Goal: Information Seeking & Learning: Learn about a topic

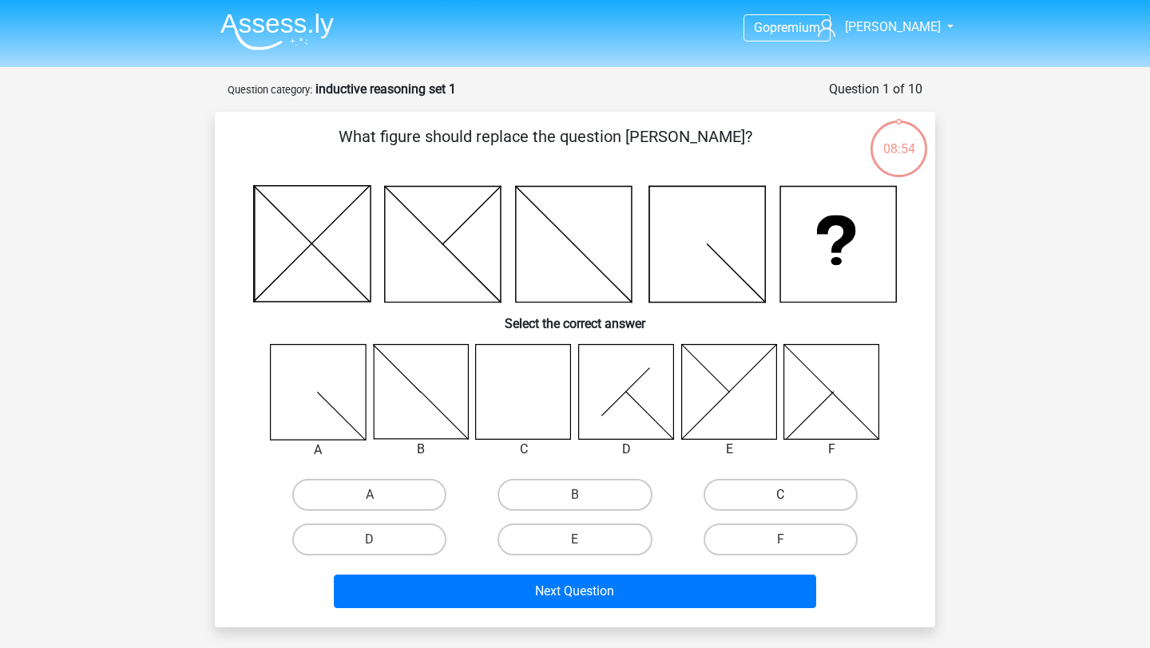
click at [739, 496] on label "C" at bounding box center [781, 495] width 154 height 32
click at [780, 496] on input "C" at bounding box center [785, 500] width 10 height 10
radio input "true"
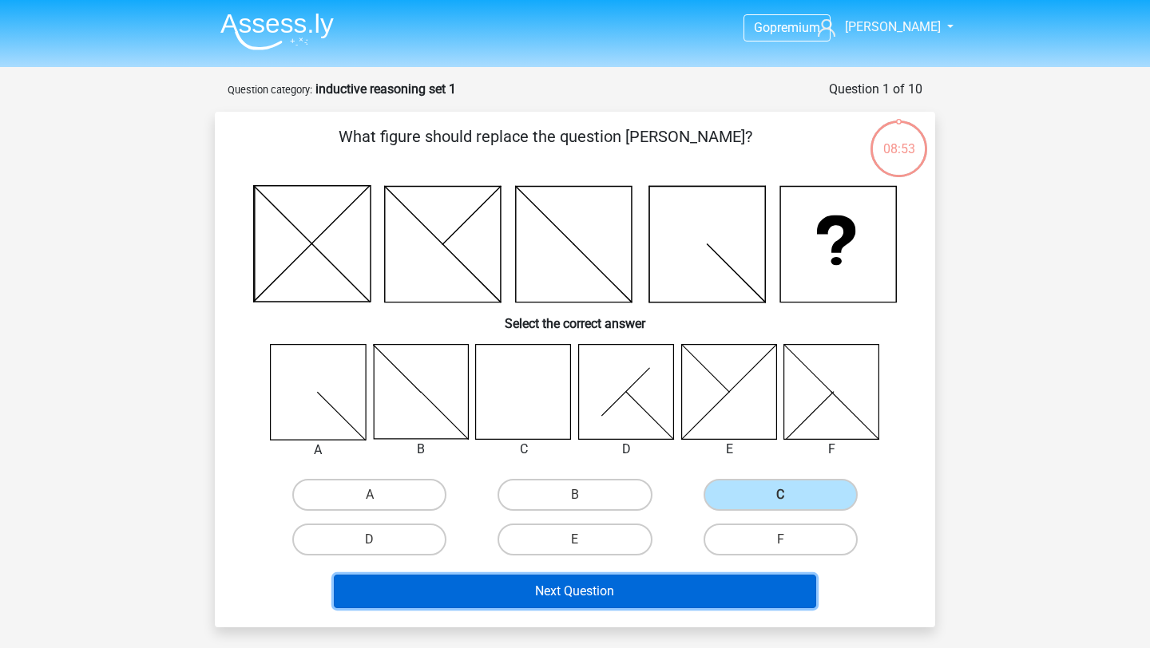
click at [619, 597] on button "Next Question" at bounding box center [575, 592] width 483 height 34
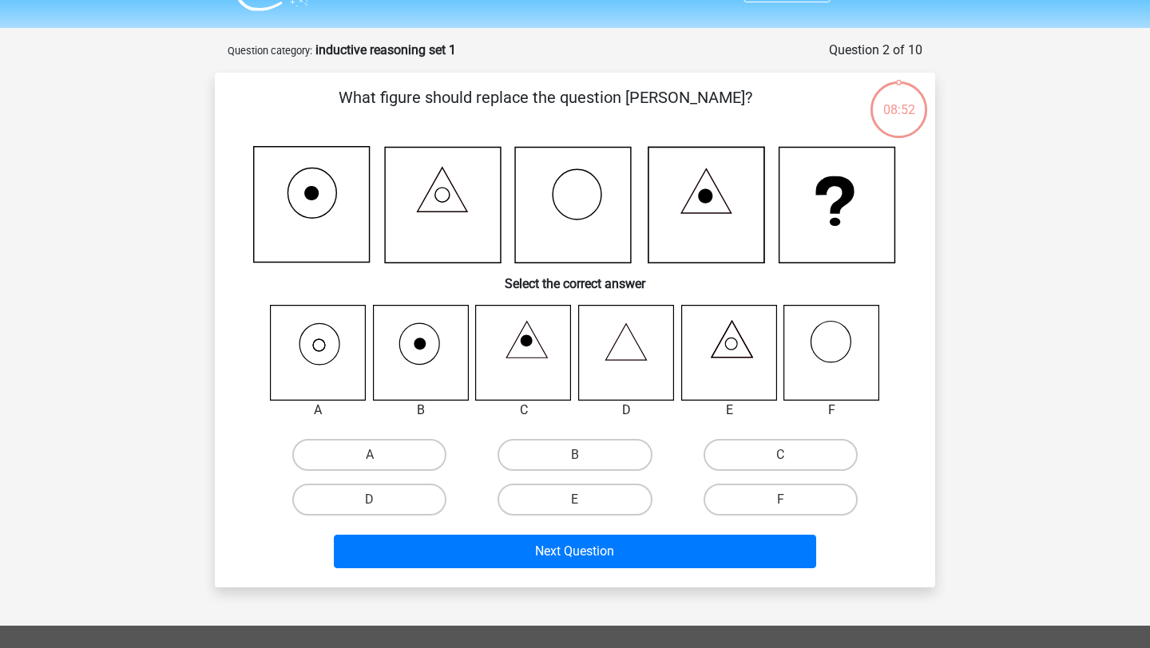
scroll to position [80, 0]
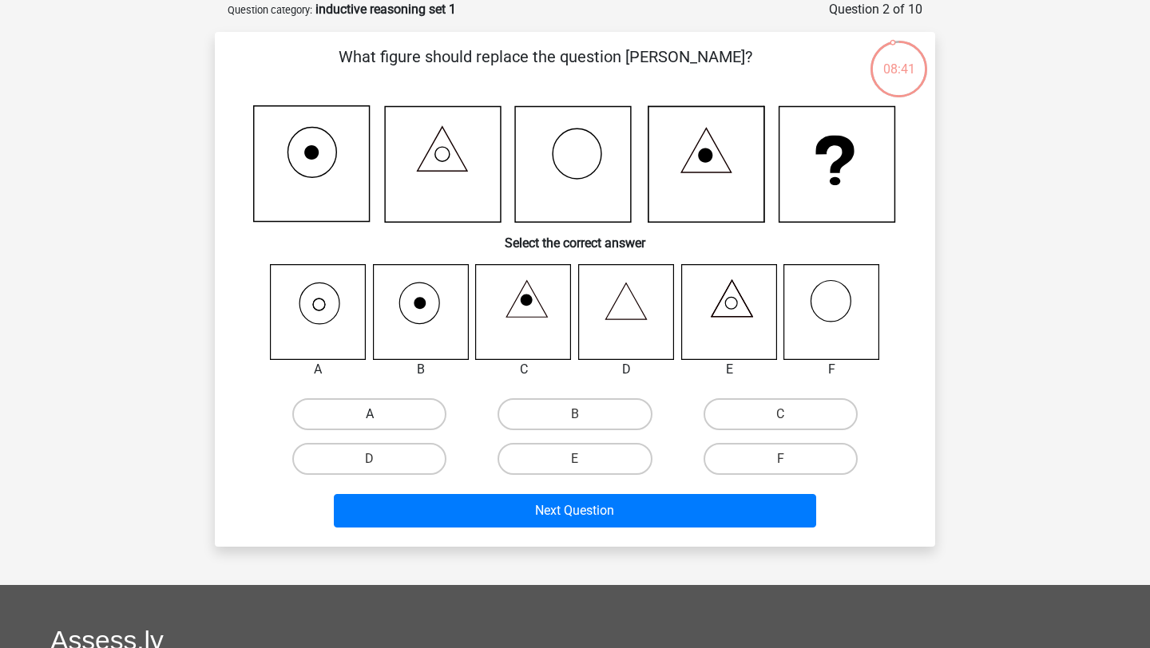
click at [339, 402] on label "A" at bounding box center [369, 414] width 154 height 32
click at [370, 414] on input "A" at bounding box center [375, 419] width 10 height 10
radio input "true"
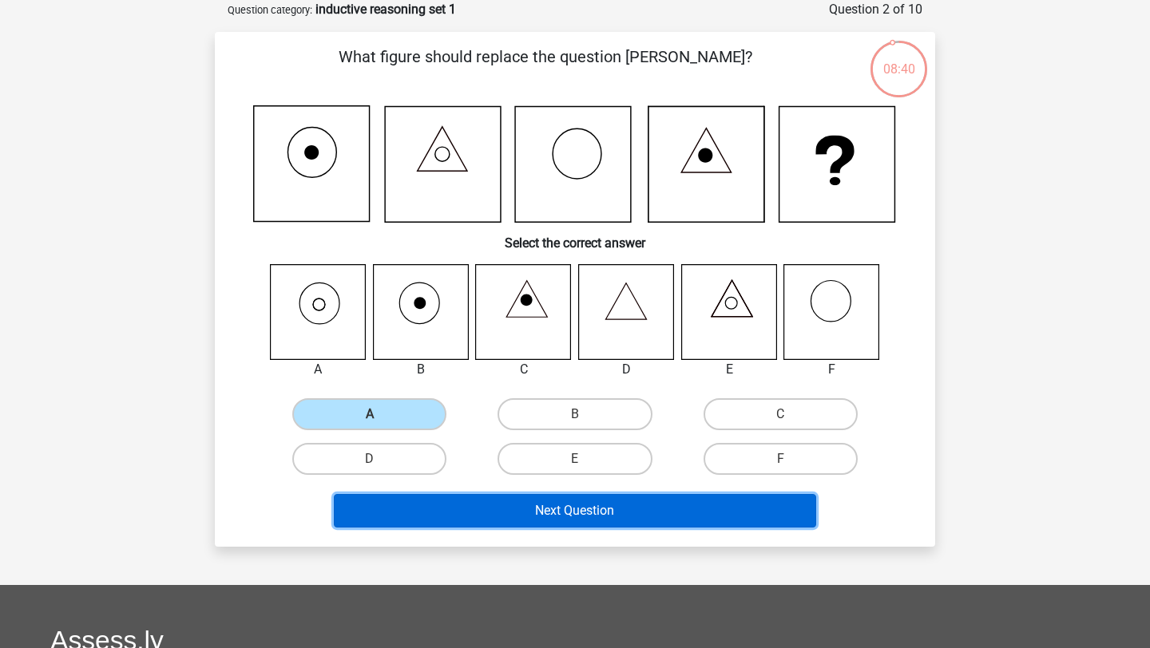
click at [434, 516] on button "Next Question" at bounding box center [575, 511] width 483 height 34
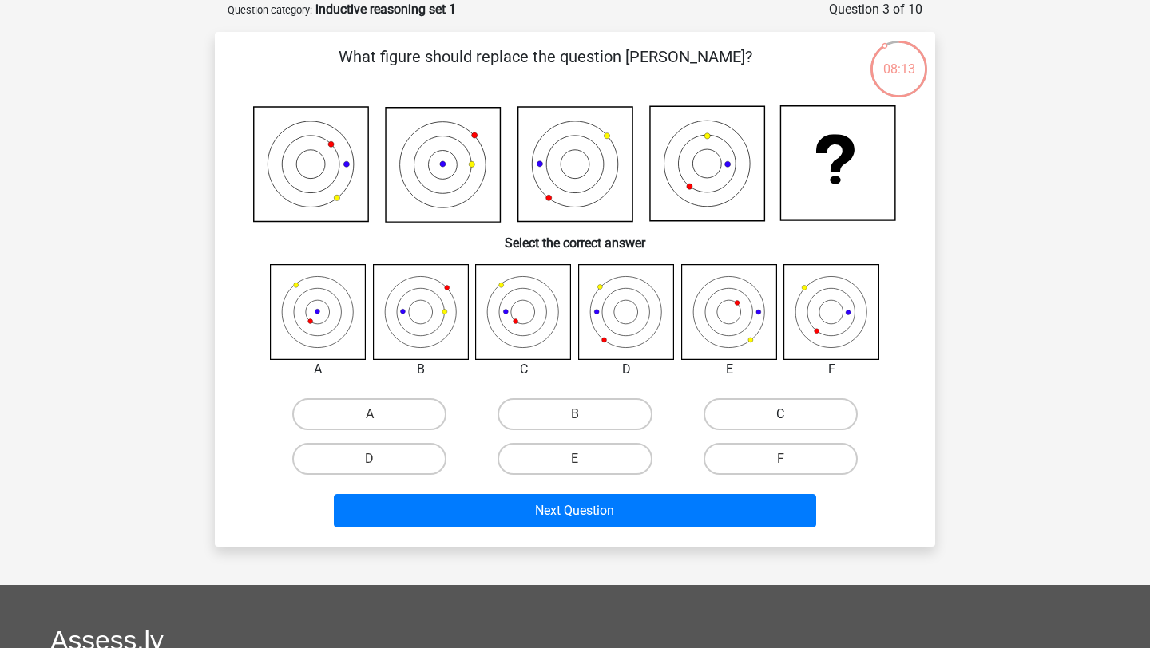
click at [745, 412] on label "C" at bounding box center [781, 414] width 154 height 32
click at [780, 414] on input "C" at bounding box center [785, 419] width 10 height 10
radio input "true"
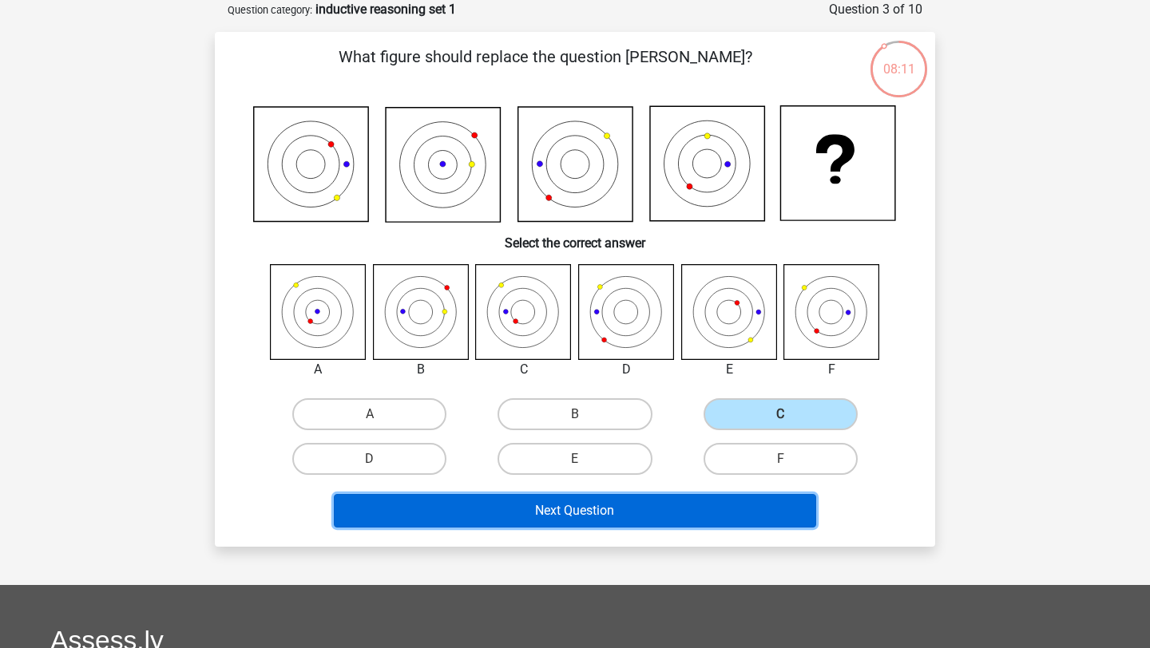
click at [668, 505] on button "Next Question" at bounding box center [575, 511] width 483 height 34
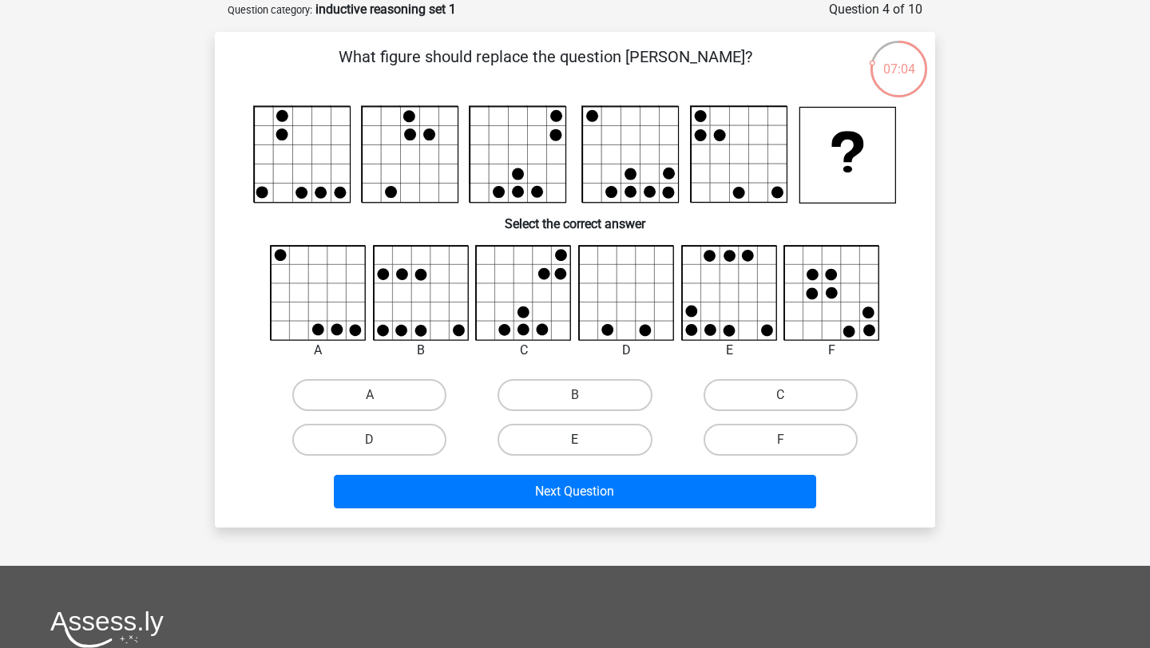
click at [610, 443] on label "E" at bounding box center [575, 440] width 154 height 32
click at [585, 443] on input "E" at bounding box center [580, 445] width 10 height 10
radio input "true"
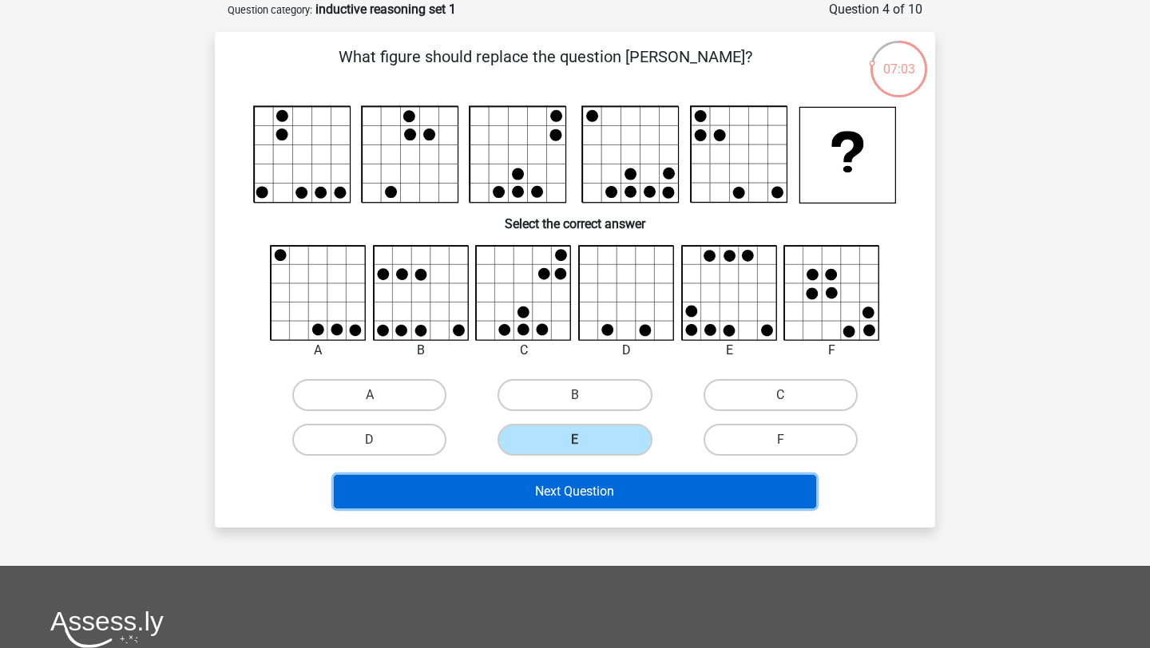
click at [612, 476] on button "Next Question" at bounding box center [575, 492] width 483 height 34
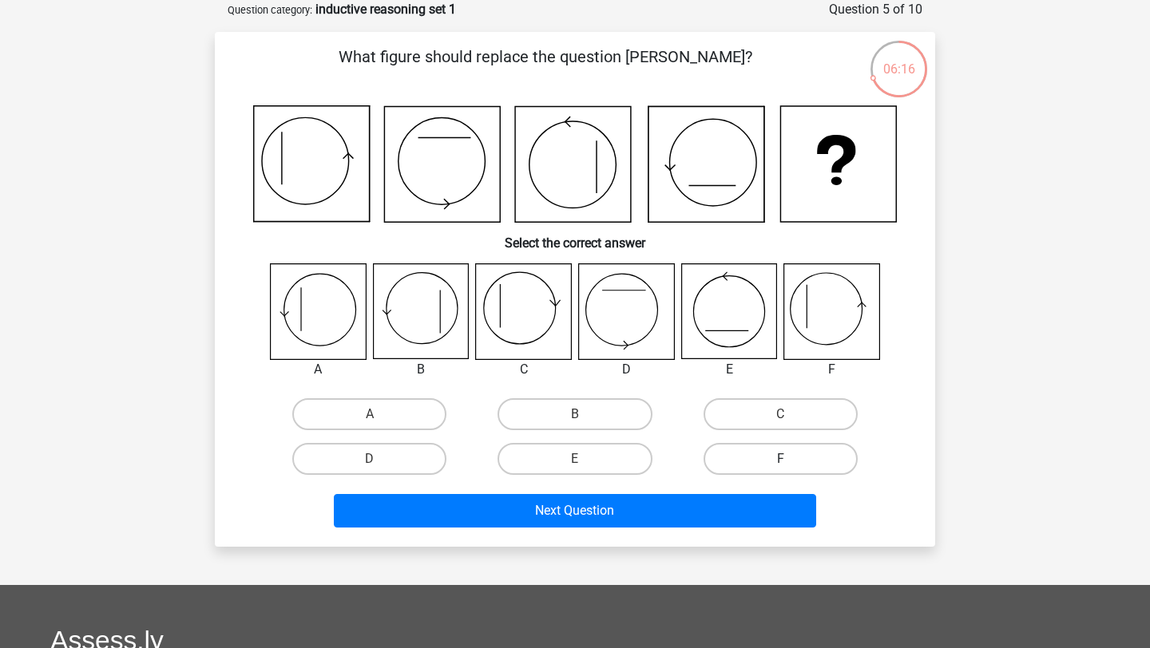
click at [737, 455] on label "F" at bounding box center [781, 459] width 154 height 32
click at [780, 459] on input "F" at bounding box center [785, 464] width 10 height 10
radio input "true"
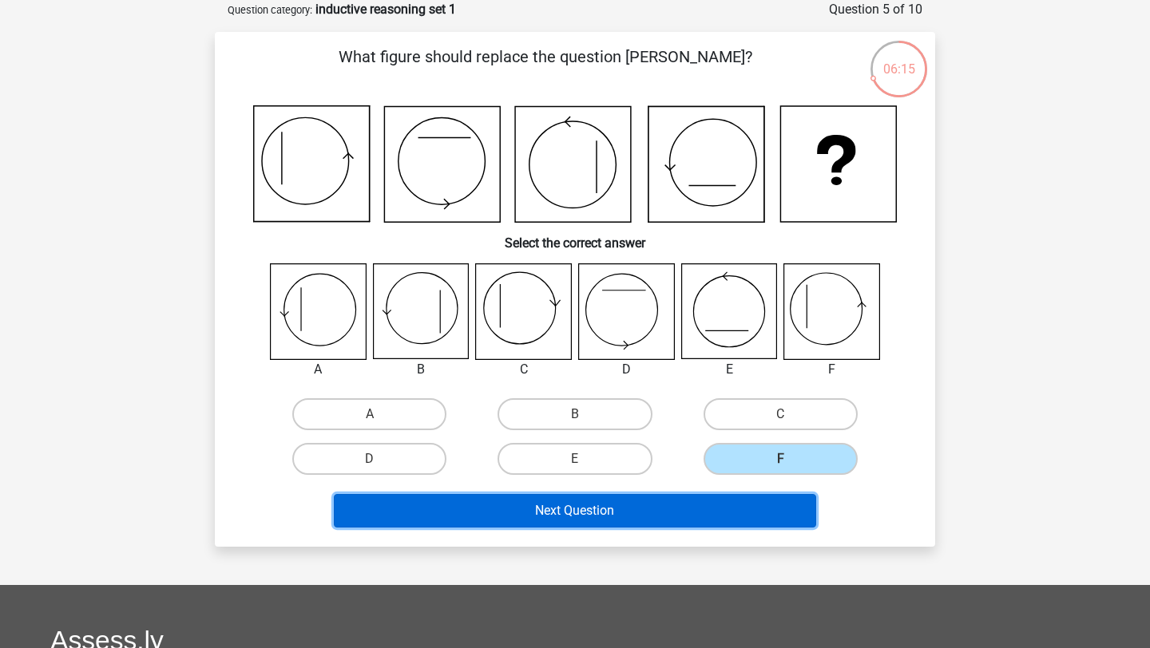
click at [734, 500] on button "Next Question" at bounding box center [575, 511] width 483 height 34
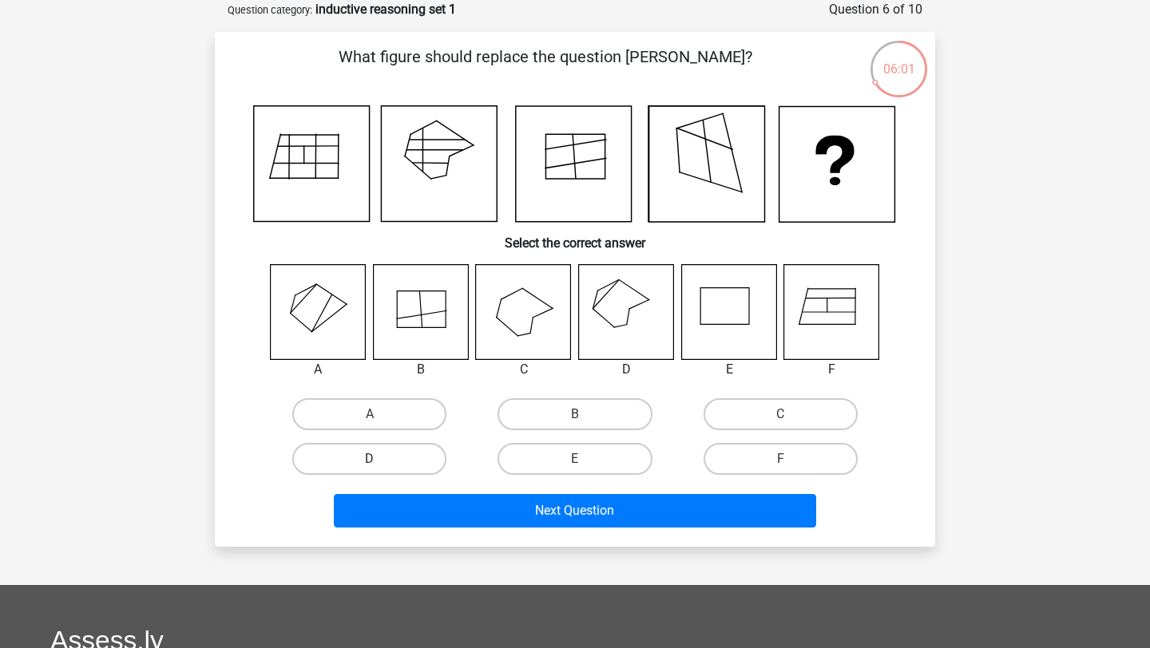
click at [409, 458] on label "D" at bounding box center [369, 459] width 154 height 32
click at [380, 459] on input "D" at bounding box center [375, 464] width 10 height 10
radio input "true"
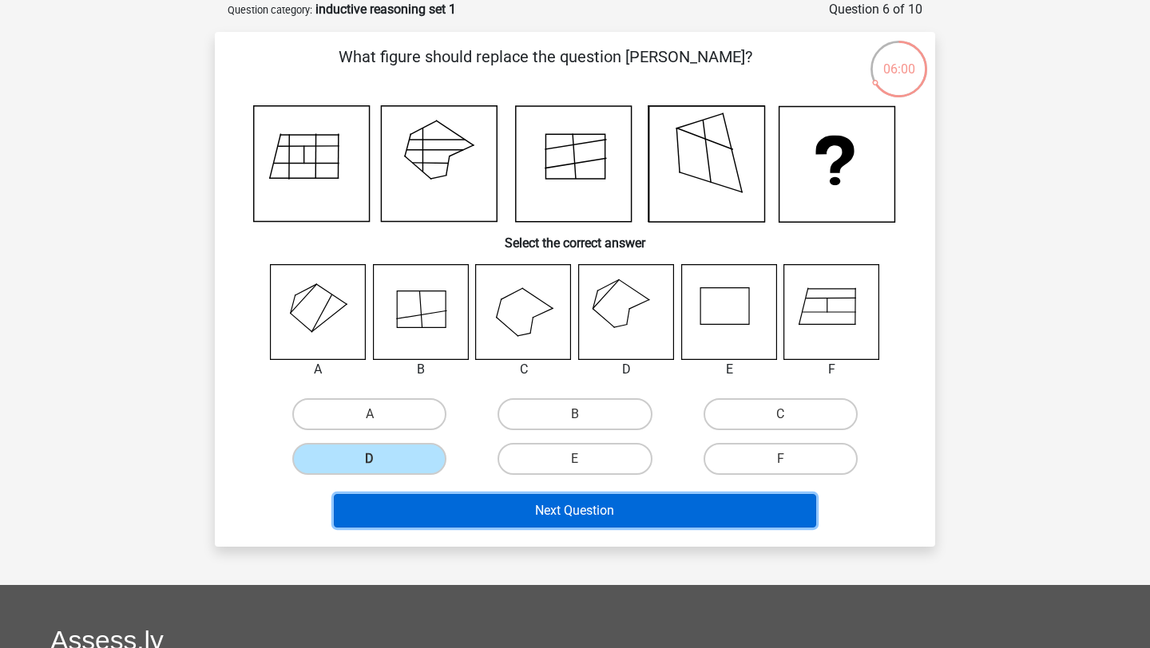
click at [474, 499] on button "Next Question" at bounding box center [575, 511] width 483 height 34
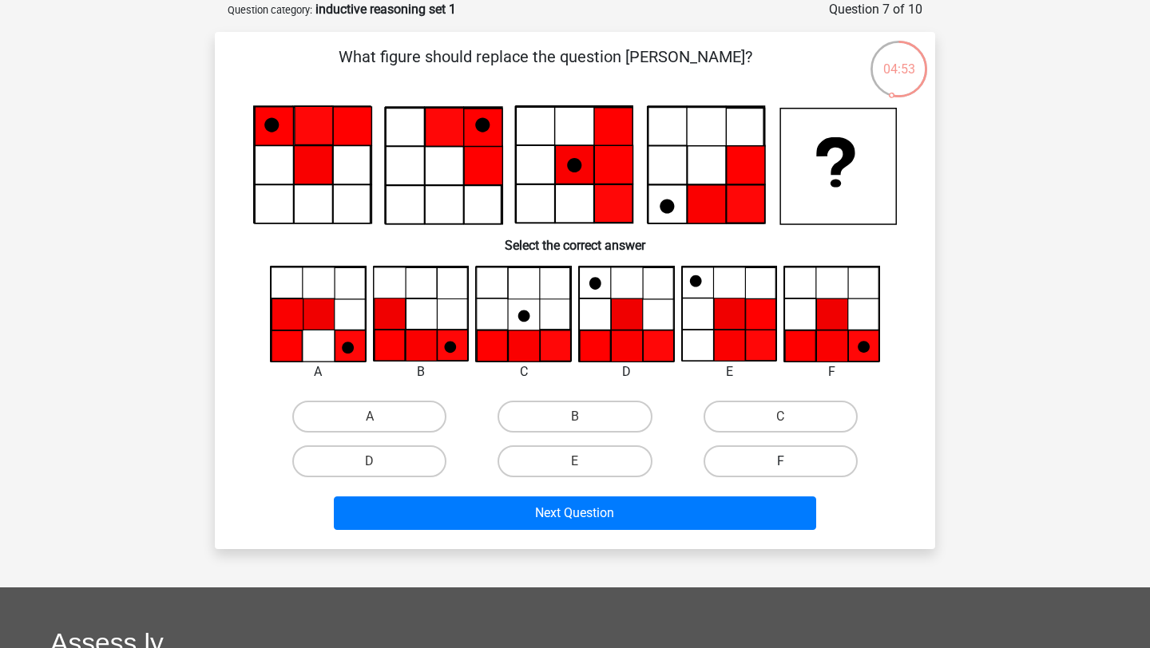
click at [743, 462] on label "F" at bounding box center [781, 462] width 154 height 32
click at [780, 462] on input "F" at bounding box center [785, 467] width 10 height 10
radio input "true"
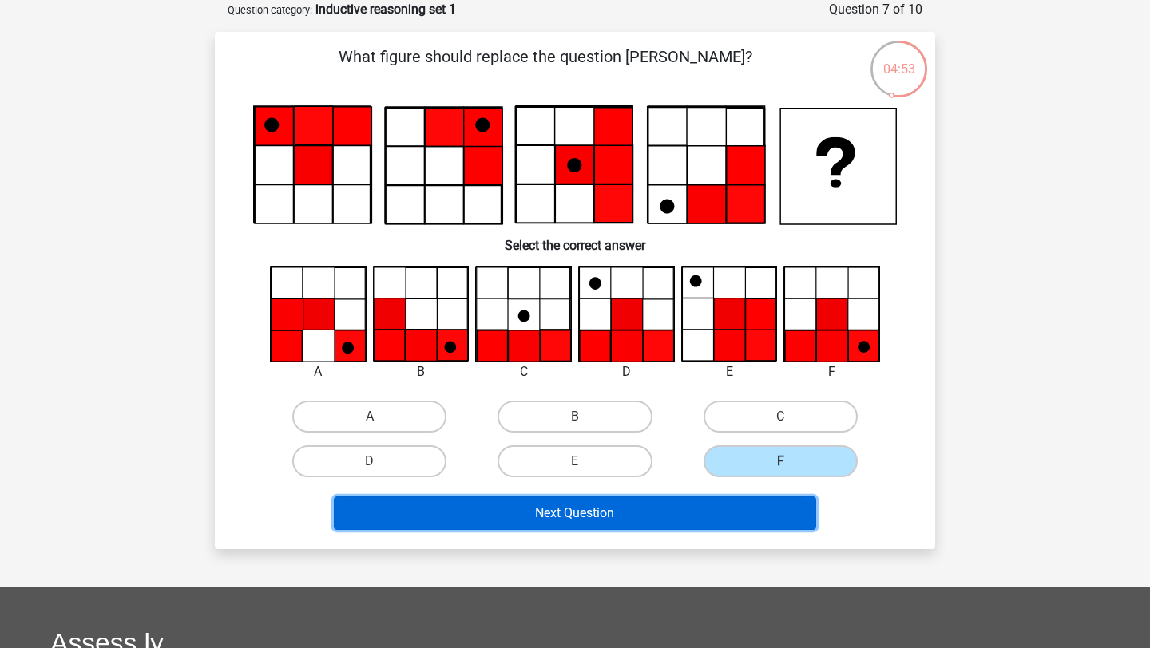
click at [736, 499] on button "Next Question" at bounding box center [575, 514] width 483 height 34
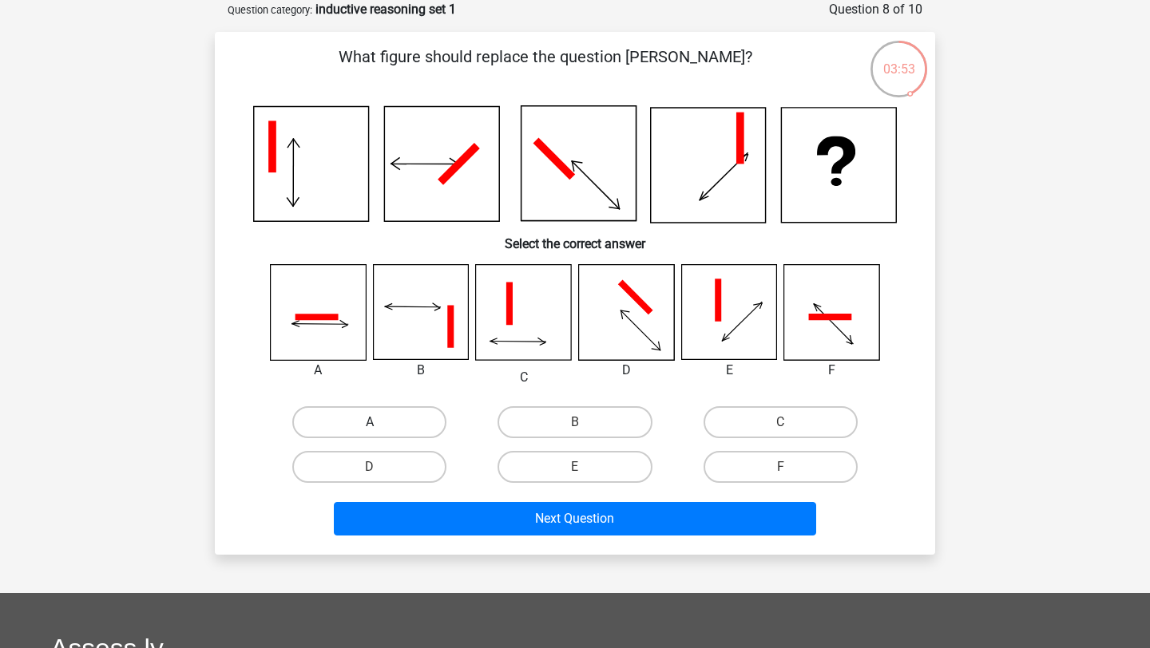
click at [406, 424] on label "A" at bounding box center [369, 422] width 154 height 32
click at [380, 424] on input "A" at bounding box center [375, 427] width 10 height 10
radio input "true"
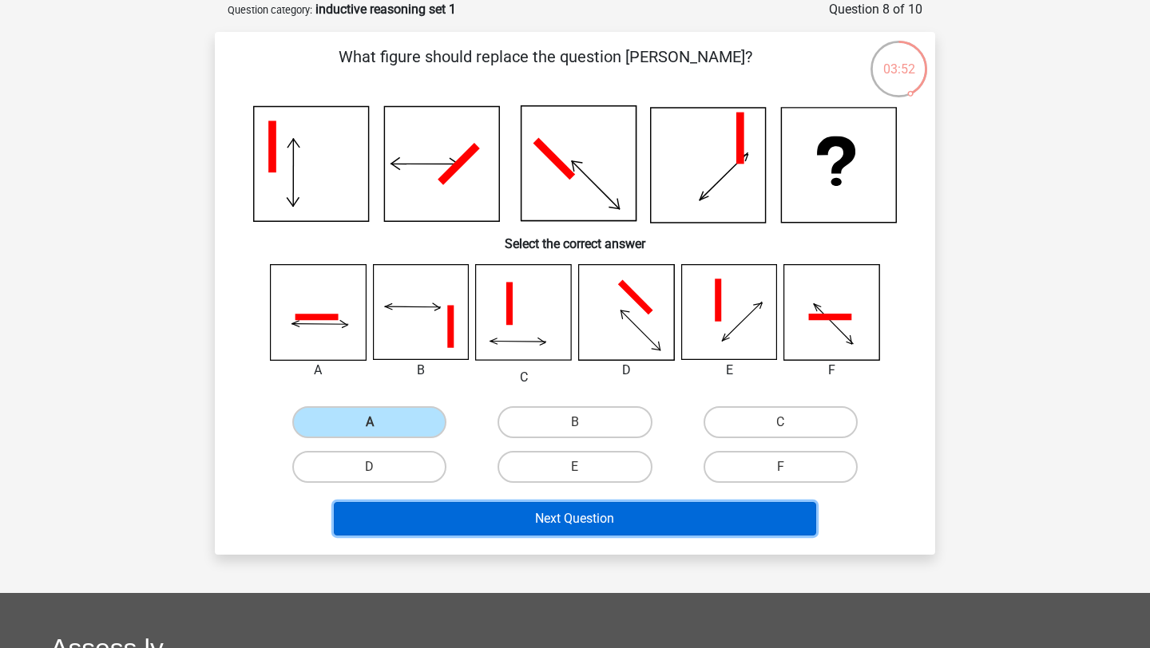
click at [516, 528] on button "Next Question" at bounding box center [575, 519] width 483 height 34
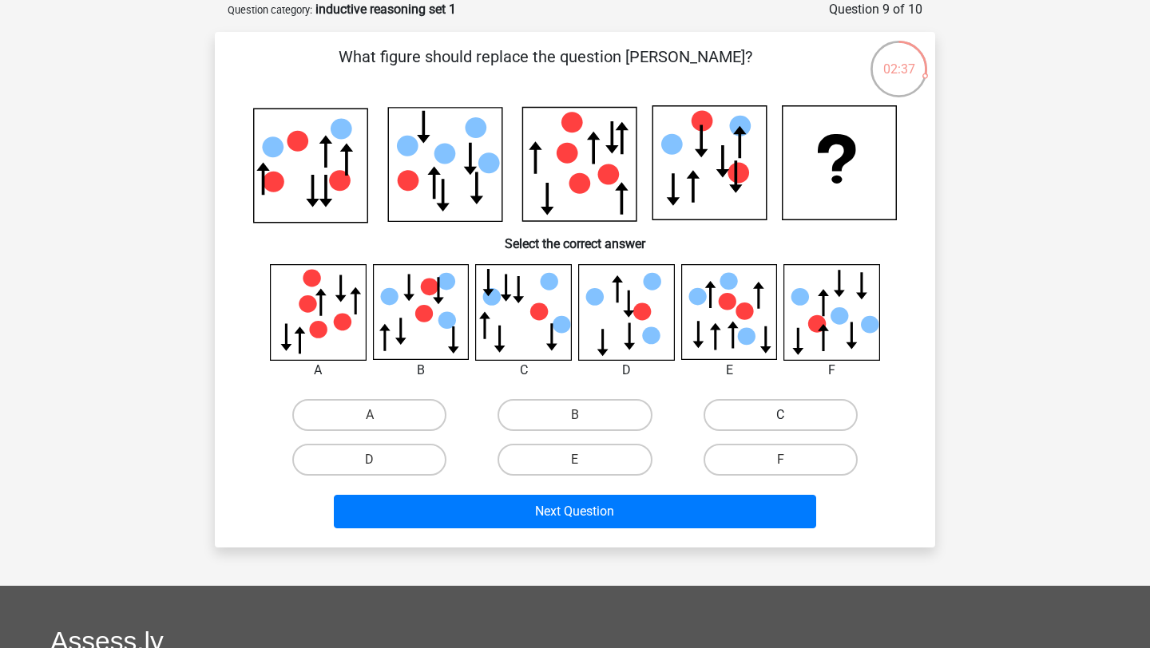
click at [735, 419] on label "C" at bounding box center [781, 415] width 154 height 32
click at [780, 419] on input "C" at bounding box center [785, 420] width 10 height 10
radio input "true"
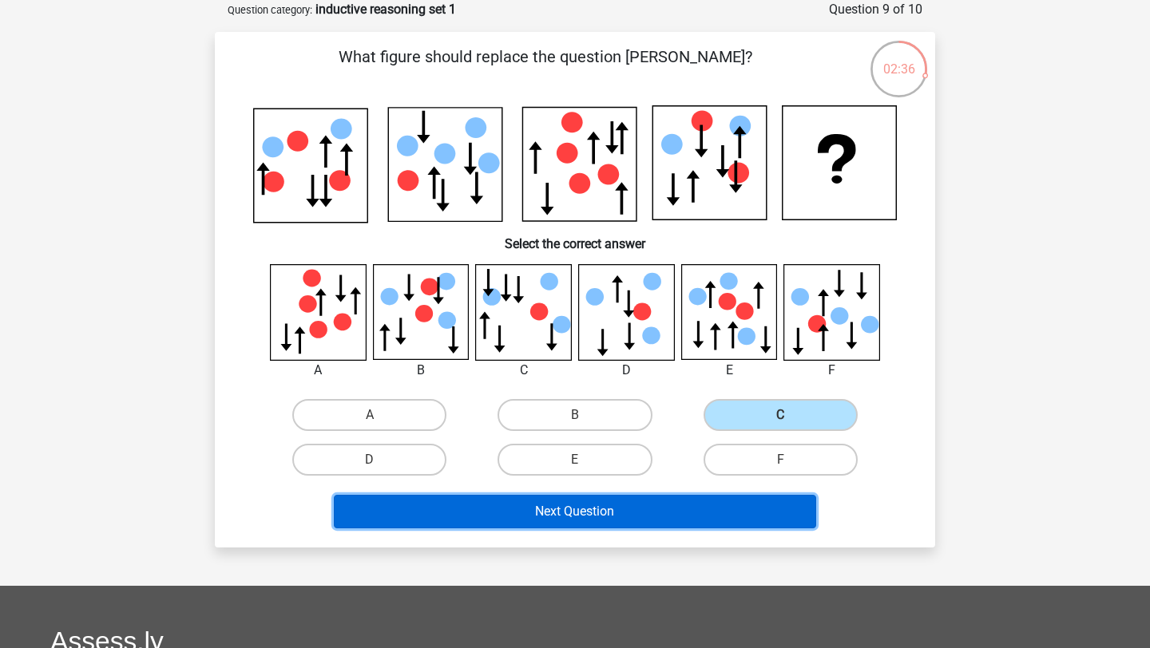
click at [675, 508] on button "Next Question" at bounding box center [575, 512] width 483 height 34
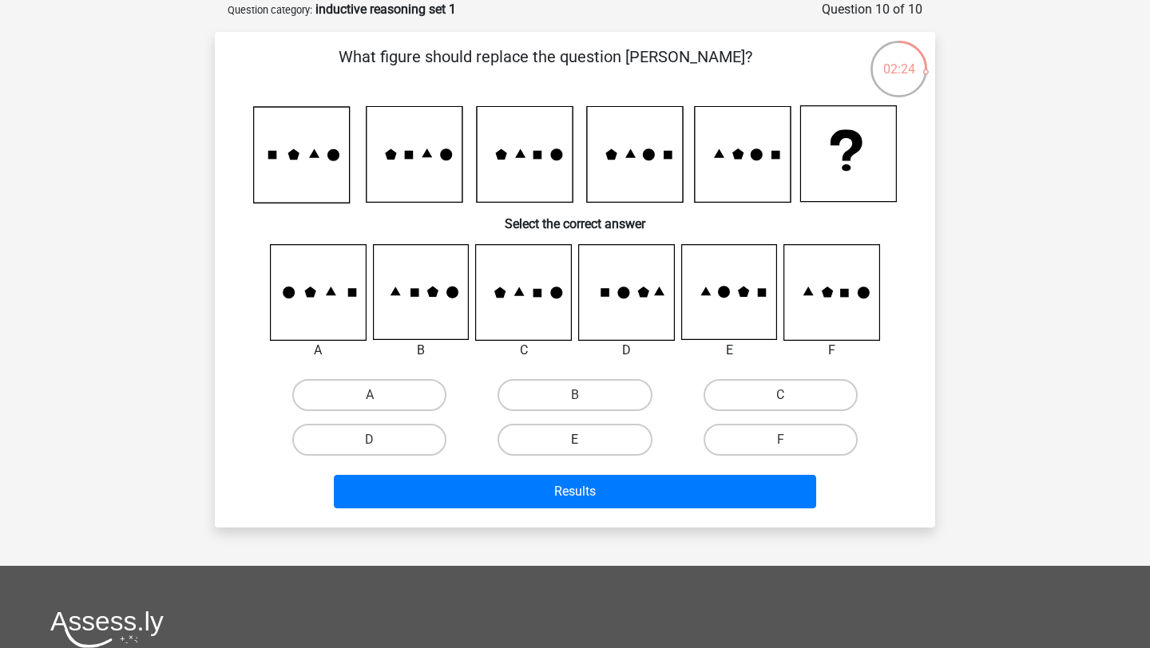
click at [578, 451] on label "E" at bounding box center [575, 440] width 154 height 32
click at [578, 450] on input "E" at bounding box center [580, 445] width 10 height 10
radio input "true"
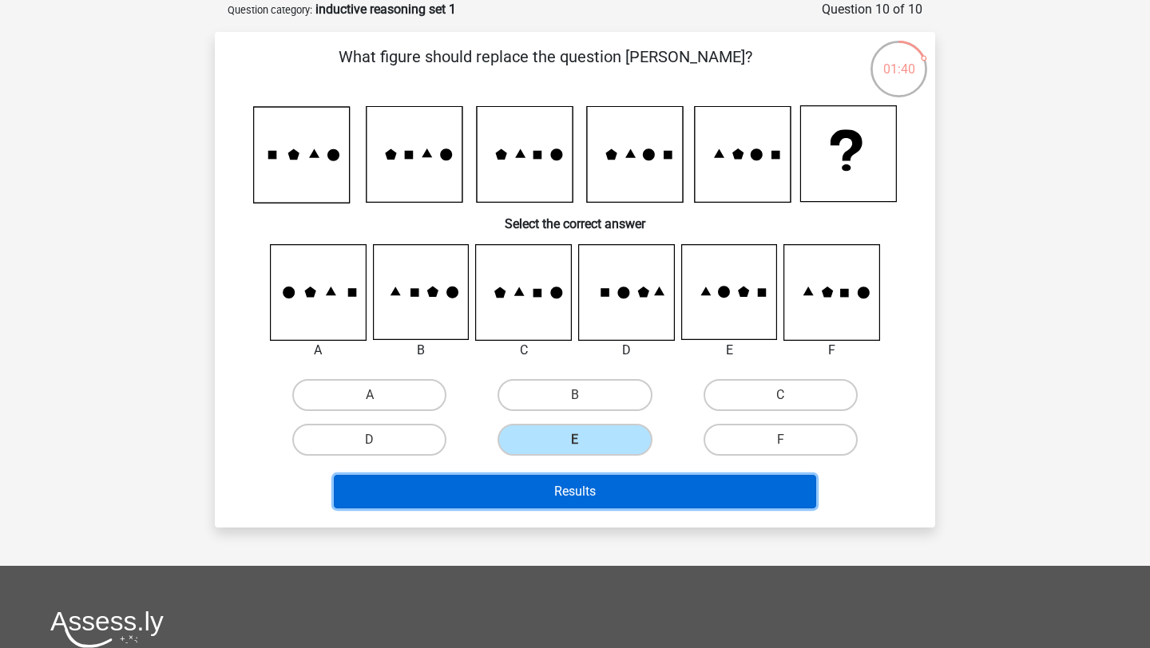
click at [655, 500] on button "Results" at bounding box center [575, 492] width 483 height 34
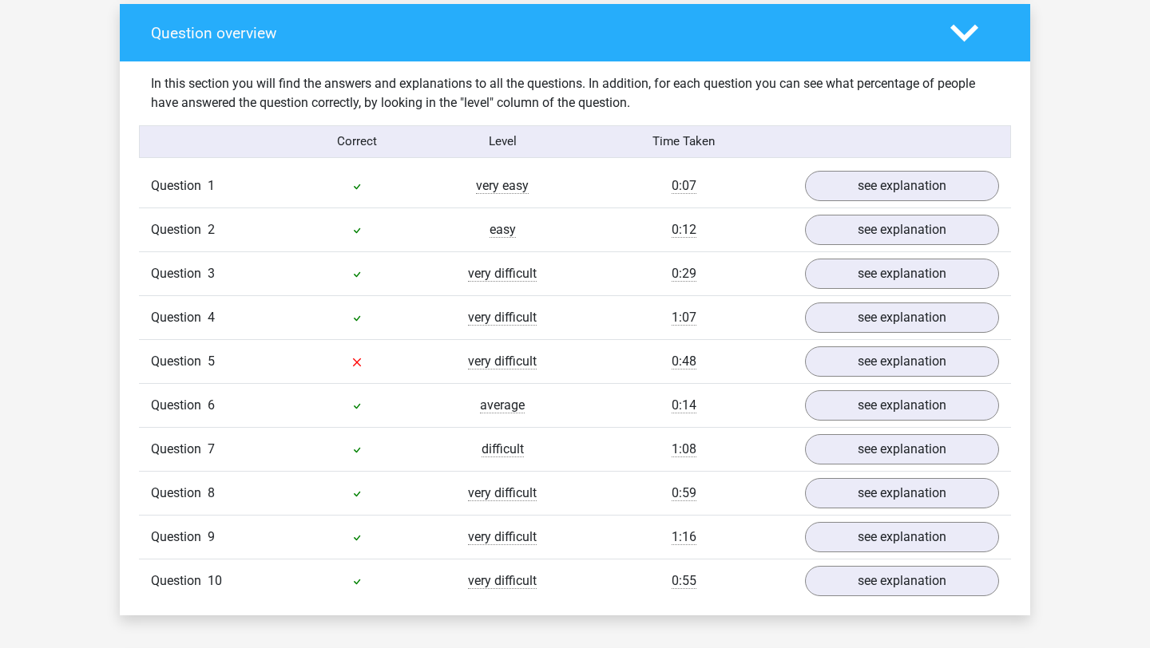
scroll to position [1348, 0]
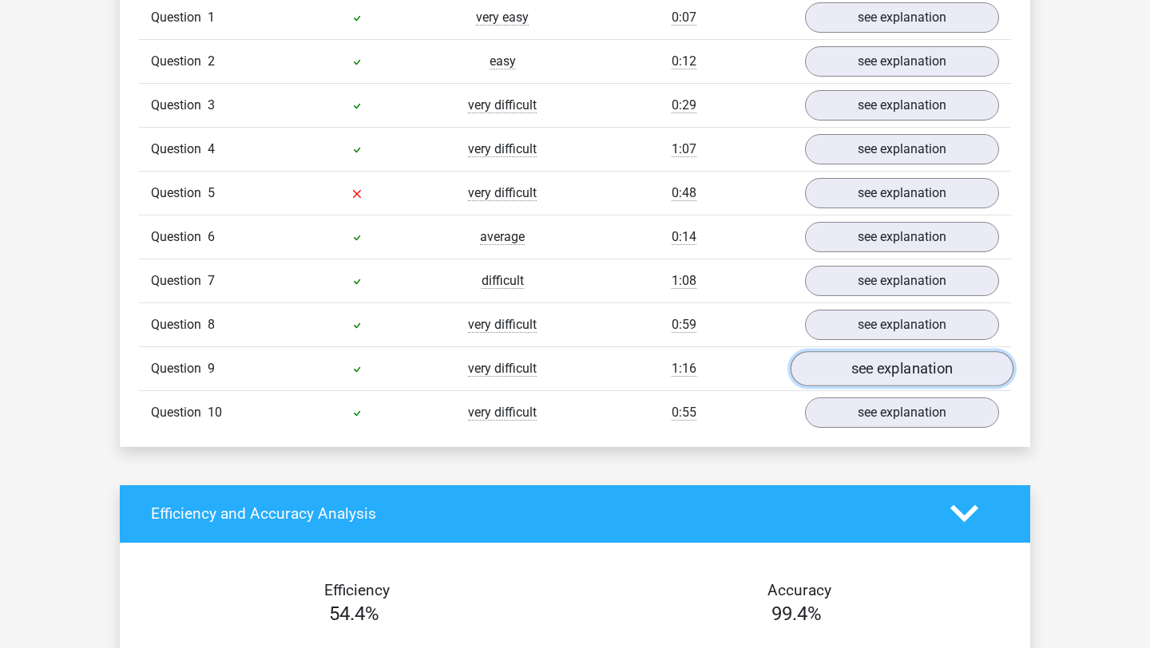
click at [903, 370] on link "see explanation" at bounding box center [902, 368] width 223 height 35
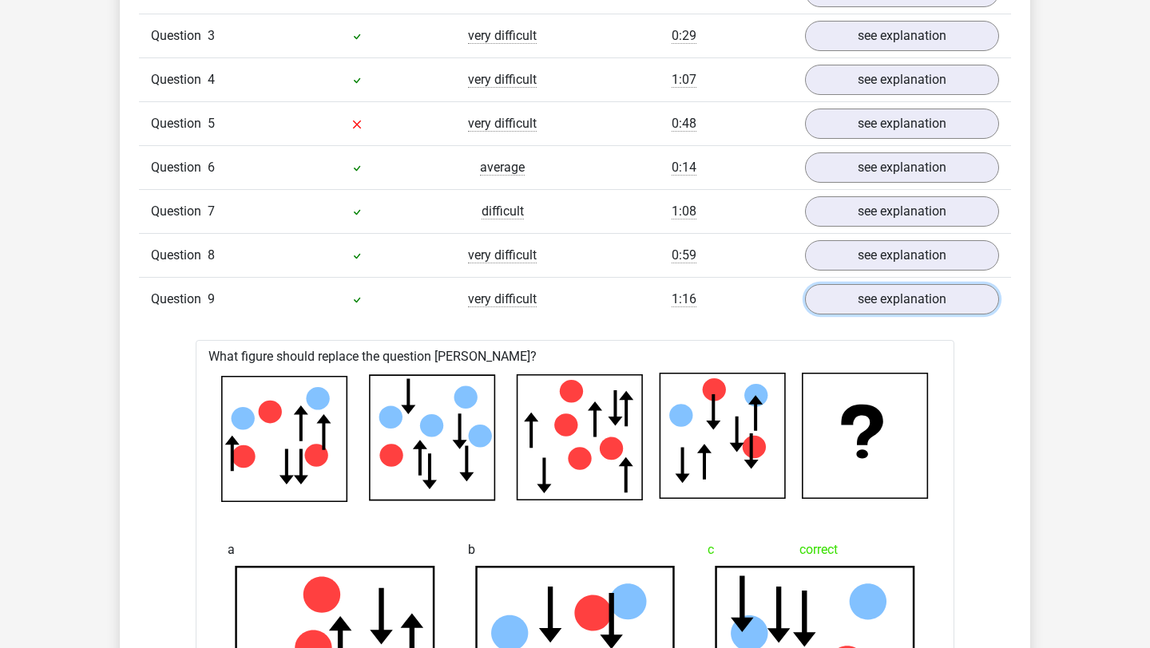
scroll to position [1388, 0]
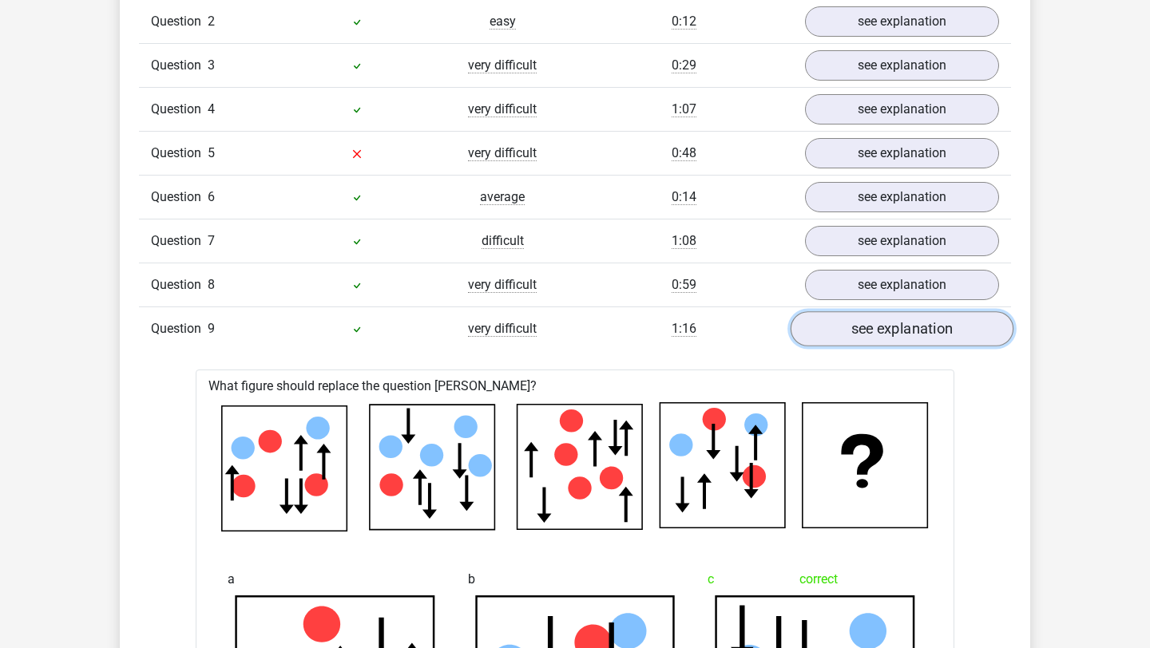
click at [854, 335] on link "see explanation" at bounding box center [902, 328] width 223 height 35
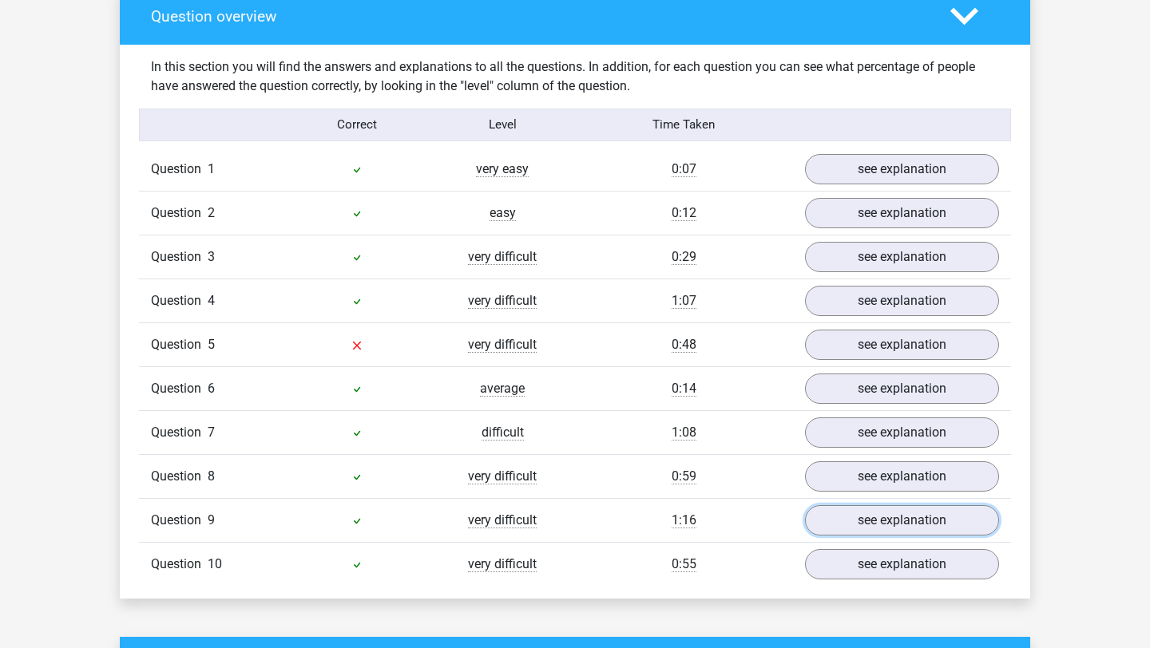
scroll to position [1197, 0]
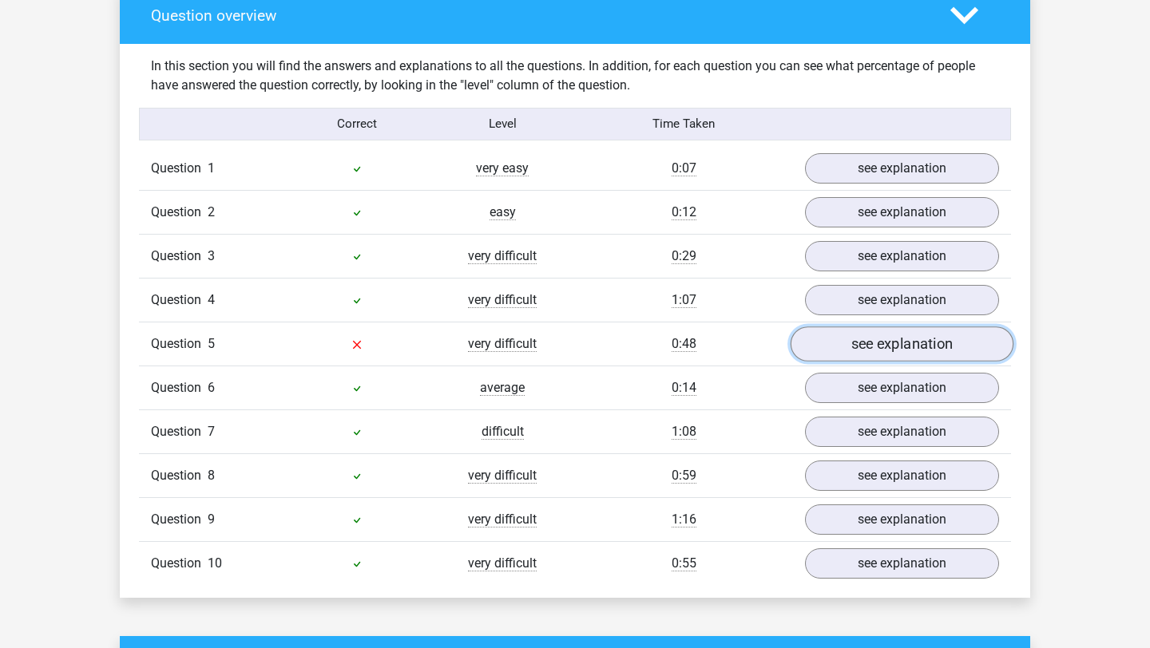
click at [888, 335] on link "see explanation" at bounding box center [902, 344] width 223 height 35
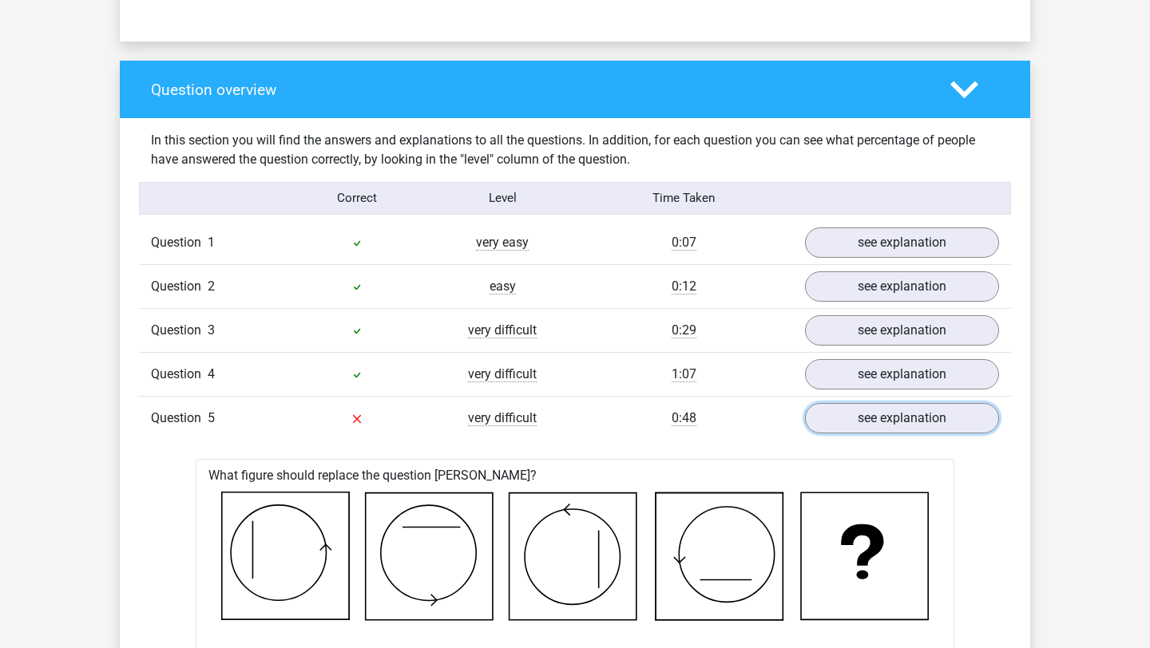
scroll to position [970, 0]
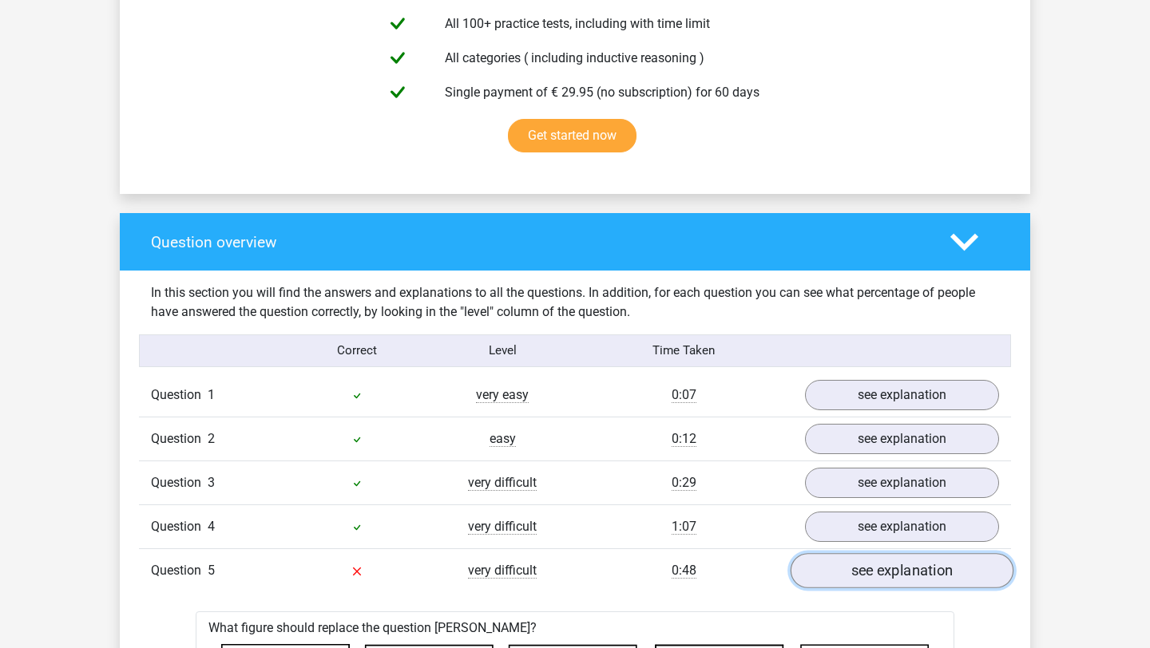
click at [843, 567] on link "see explanation" at bounding box center [902, 570] width 223 height 35
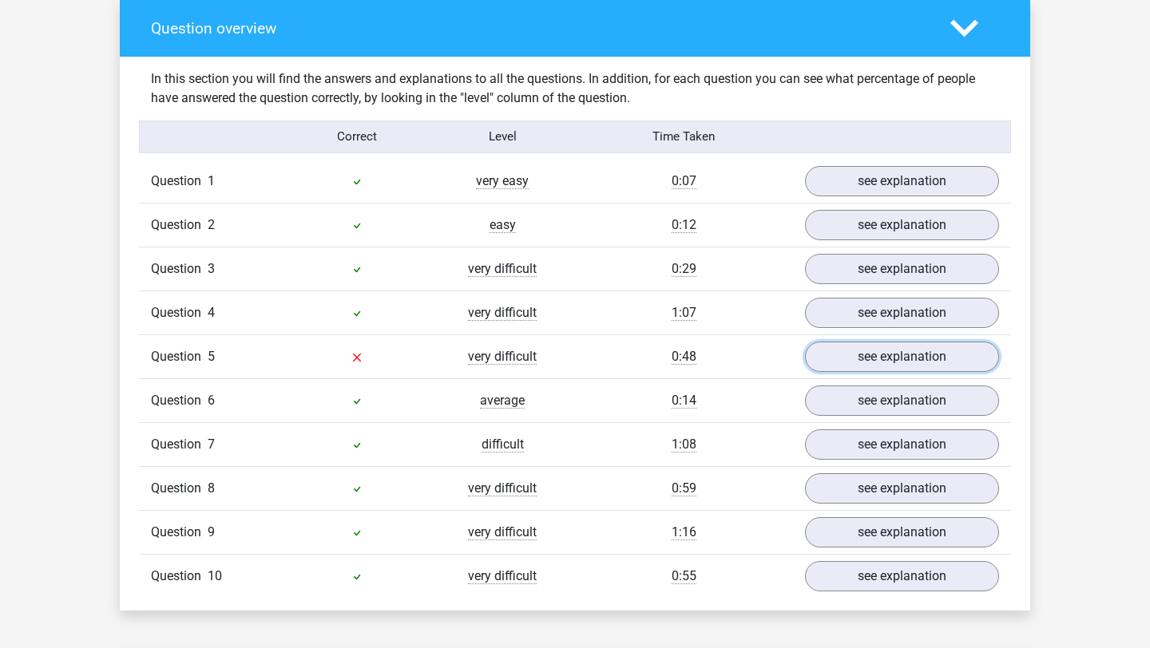
scroll to position [1231, 0]
